Goal: Navigation & Orientation: Find specific page/section

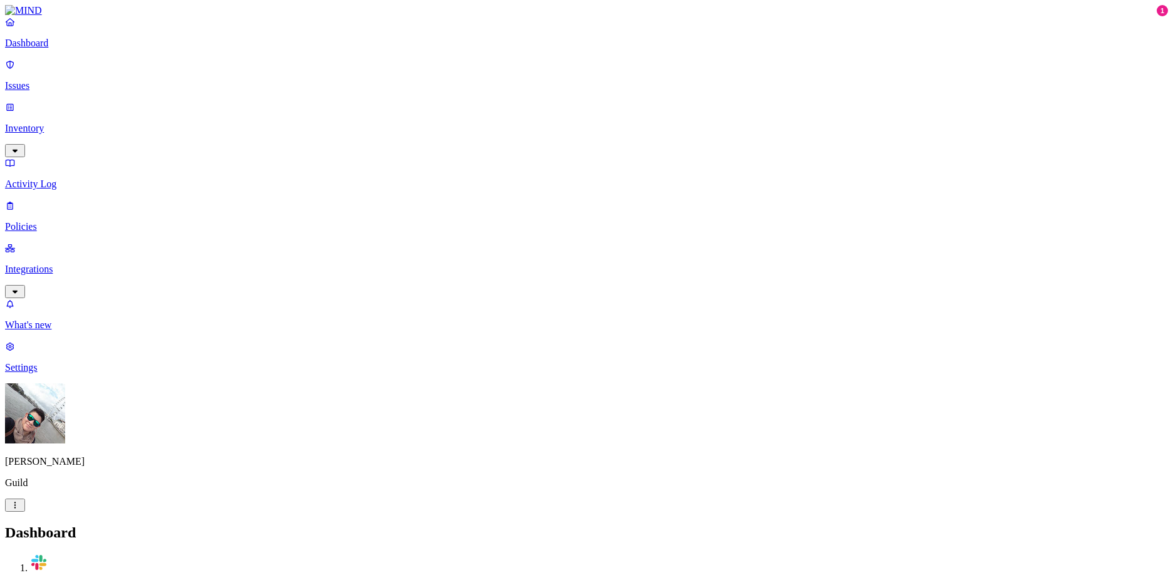
click at [53, 373] on p "Settings" at bounding box center [586, 367] width 1163 height 11
click at [170, 554] on p "Known entities" at bounding box center [586, 559] width 1163 height 11
click at [185, 512] on div "Settings" at bounding box center [586, 517] width 1163 height 11
click at [185, 533] on p "Members" at bounding box center [586, 538] width 1163 height 11
click at [43, 264] on p "Integrations" at bounding box center [586, 269] width 1163 height 11
